Goal: Transaction & Acquisition: Purchase product/service

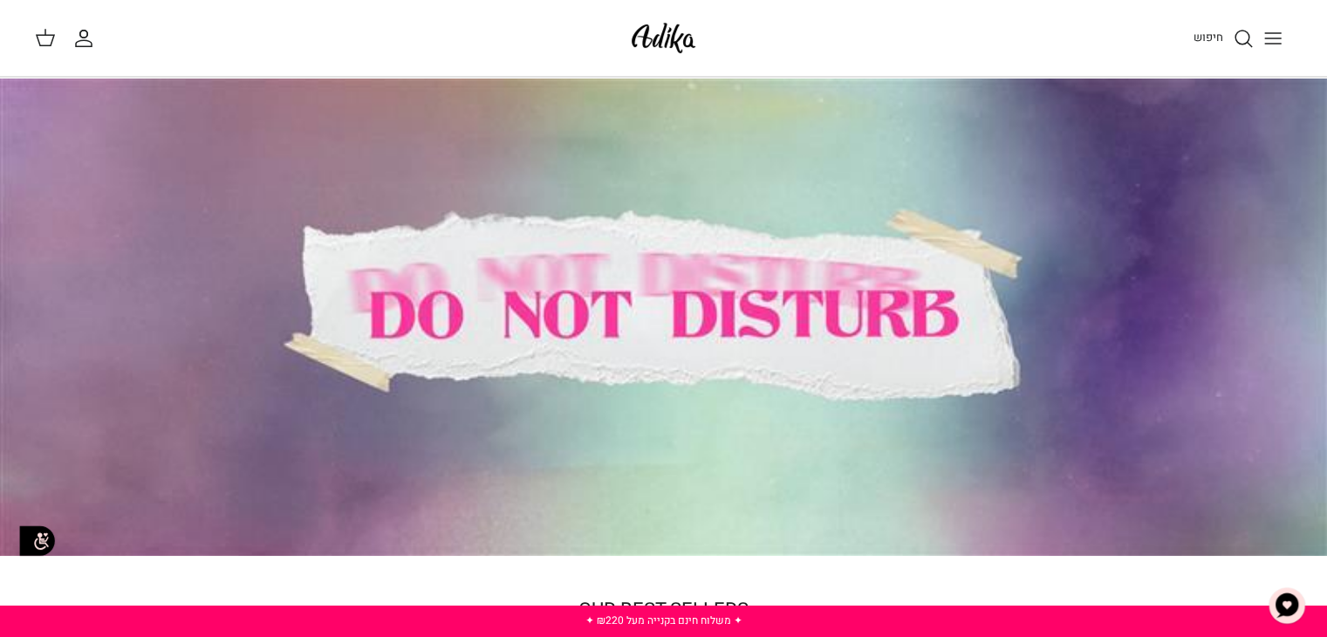
click at [1237, 38] on icon "חיפוש" at bounding box center [1243, 38] width 21 height 21
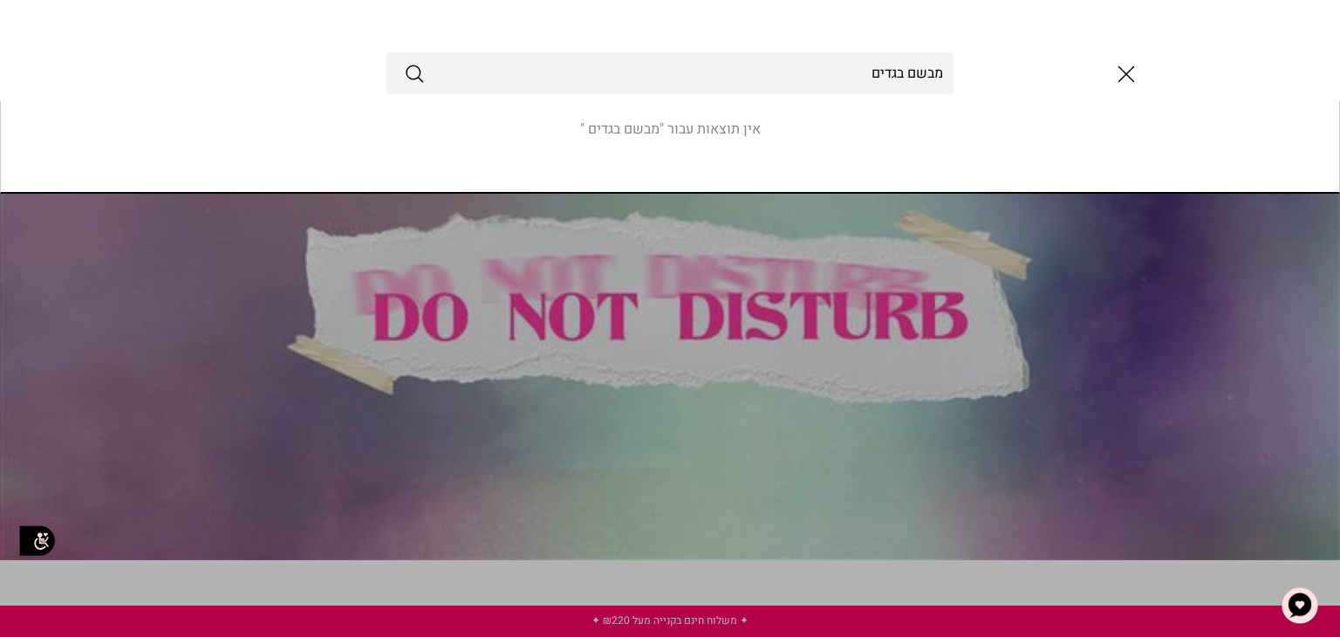
type input "מבשם בגדים"
click at [404, 62] on button "Submit" at bounding box center [414, 73] width 21 height 23
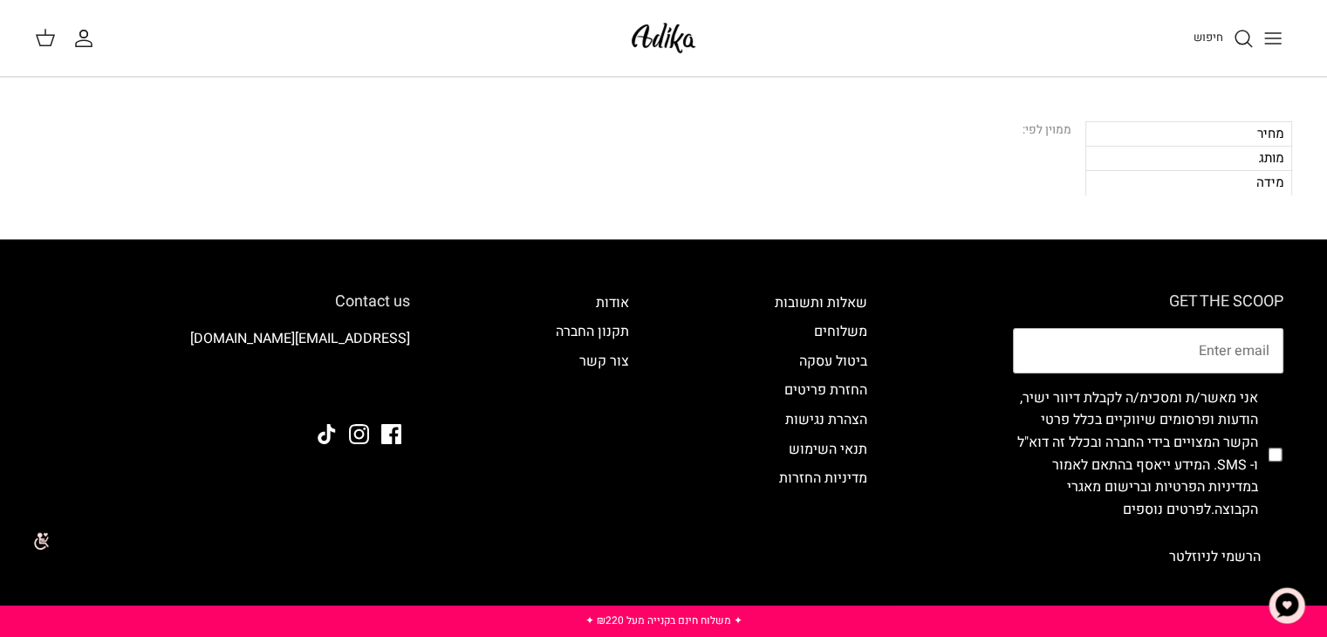
click at [1239, 62] on div "חיפוש החשבון שלי חיפוש" at bounding box center [663, 38] width 1327 height 77
click at [1230, 26] on div "חיפוש" at bounding box center [1005, 38] width 574 height 38
click at [1251, 38] on icon "חיפוש" at bounding box center [1243, 38] width 21 height 21
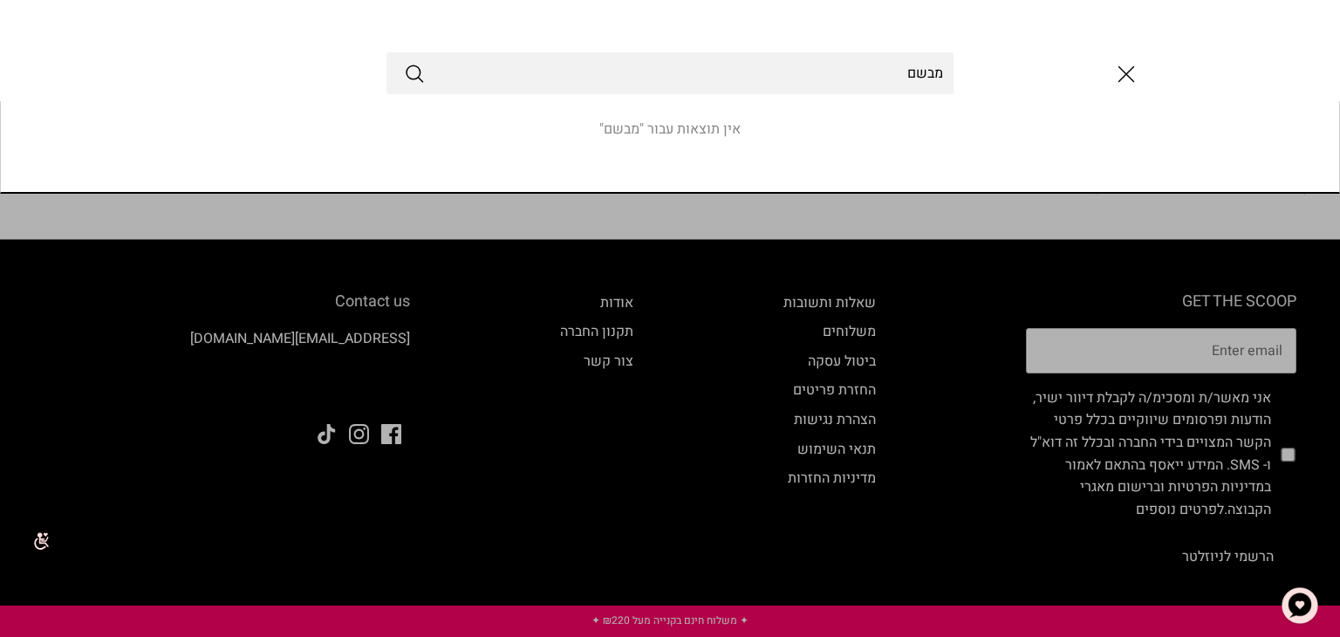
type input "מבשם"
